Goal: Find specific page/section: Find specific page/section

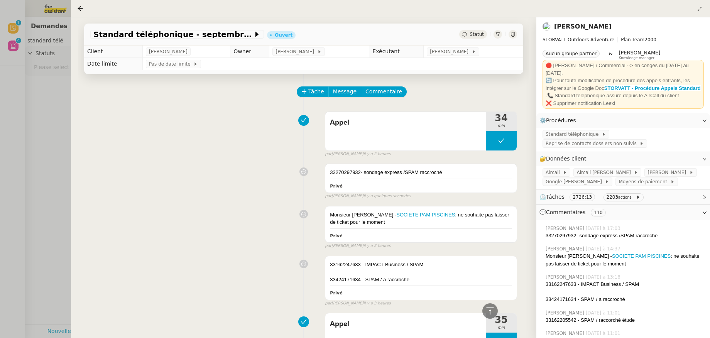
scroll to position [4301, 0]
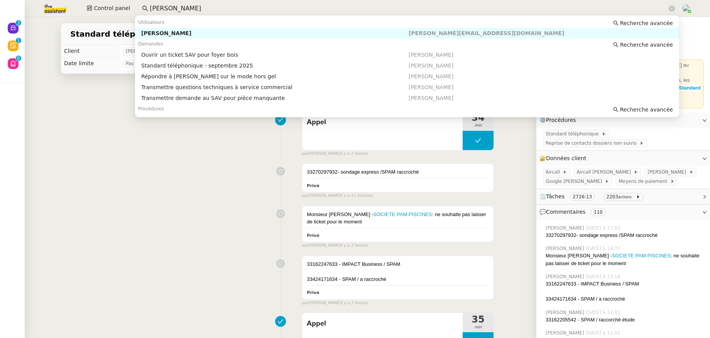
drag, startPoint x: 186, startPoint y: 9, endPoint x: 117, endPoint y: 16, distance: 69.0
click at [117, 16] on div "Control panel franck muff" at bounding box center [354, 8] width 671 height 17
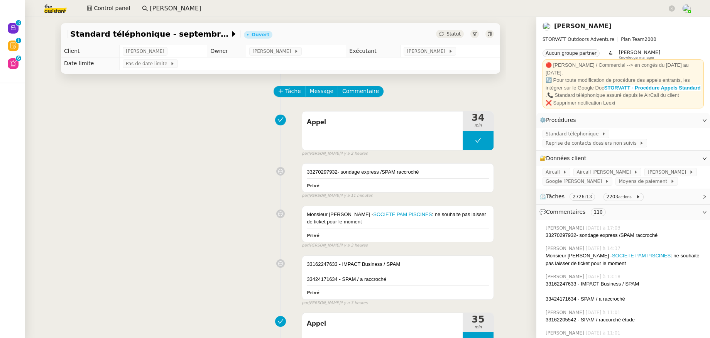
drag, startPoint x: 196, startPoint y: 8, endPoint x: 146, endPoint y: 6, distance: 49.8
click at [146, 6] on nz-input-group "franck muff" at bounding box center [408, 9] width 541 height 12
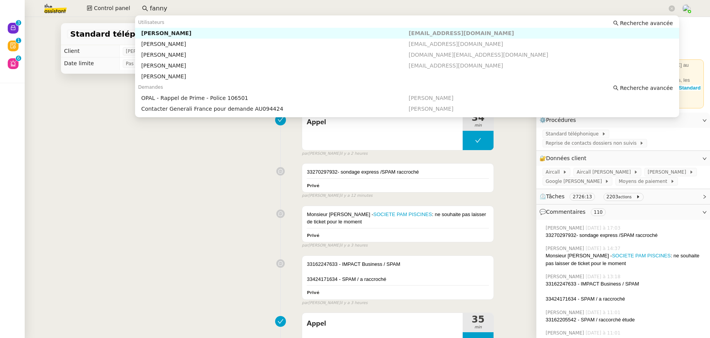
click at [161, 32] on div "Fanny Eyraud" at bounding box center [274, 33] width 267 height 7
type input "fanny"
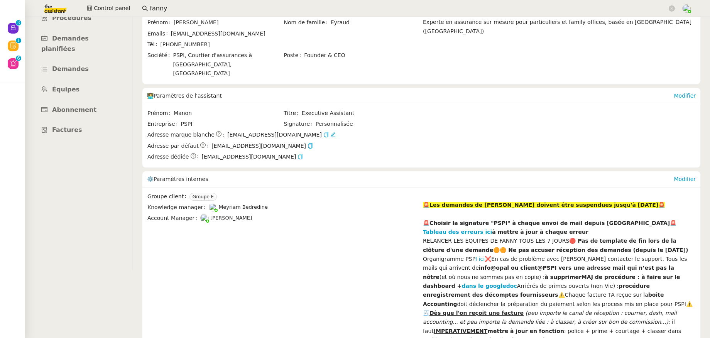
scroll to position [116, 0]
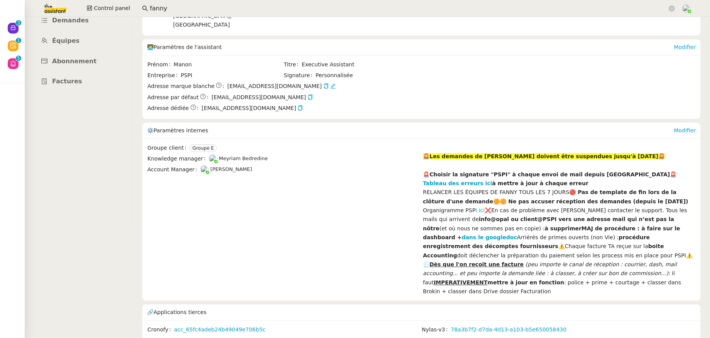
click at [445, 336] on link "cus_Plc2cpVlG86LaU" at bounding box center [471, 340] width 56 height 9
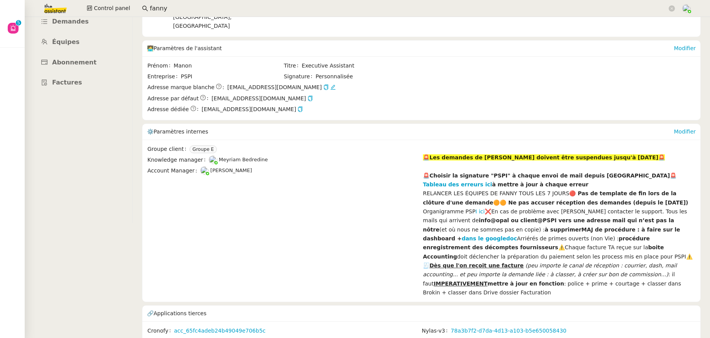
scroll to position [115, 0]
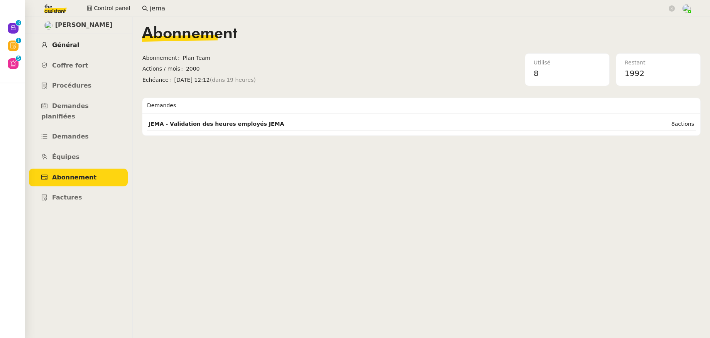
click at [70, 45] on span "Général" at bounding box center [65, 44] width 27 height 7
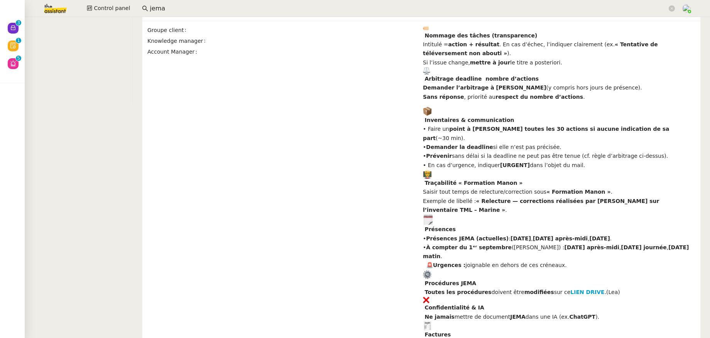
scroll to position [284, 0]
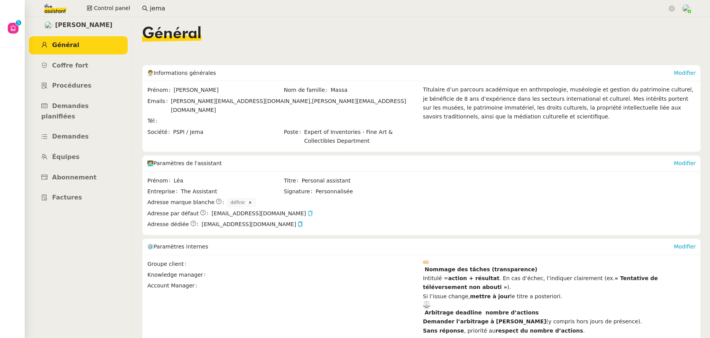
click at [307, 211] on icon "button" at bounding box center [309, 213] width 5 height 5
click at [297, 221] on icon "button" at bounding box center [299, 223] width 5 height 5
